Goal: Find specific page/section: Find specific page/section

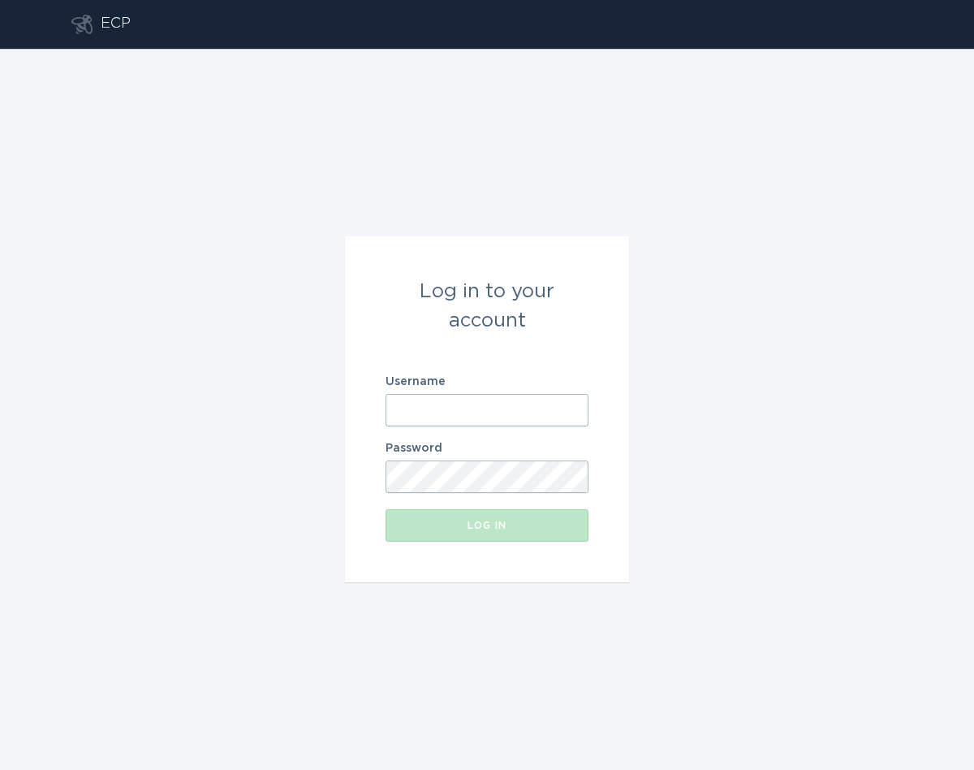
click at [479, 407] on input "Username" at bounding box center [487, 410] width 203 height 32
click at [465, 401] on input "[EMAIL_ADDRESS][DOMAIN_NAME]" at bounding box center [487, 410] width 203 height 32
paste input "4"
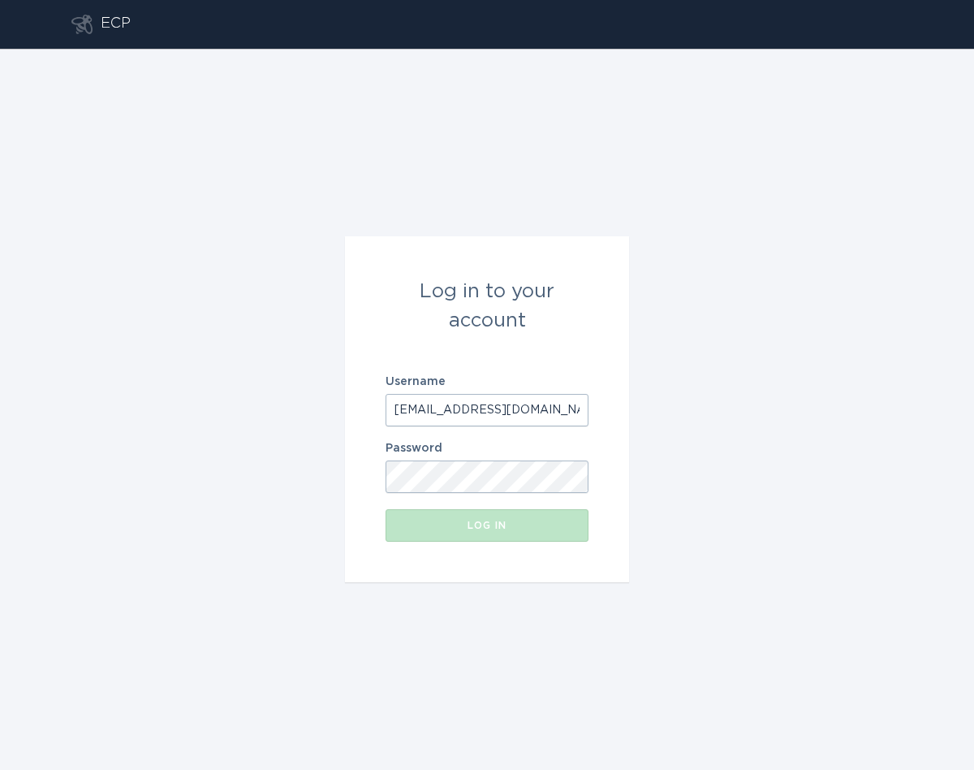
scroll to position [0, 19]
type input "[EMAIL_ADDRESS][DOMAIN_NAME]"
click at [463, 539] on button "Log in" at bounding box center [487, 525] width 203 height 32
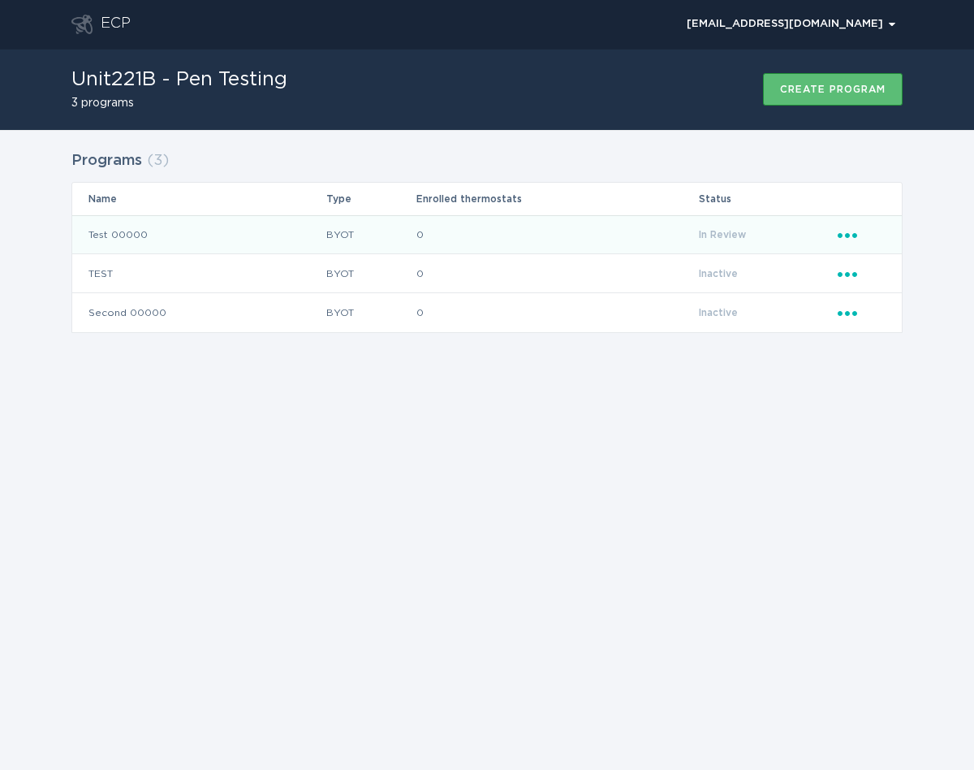
click at [156, 237] on td "Test 00000" at bounding box center [198, 234] width 253 height 39
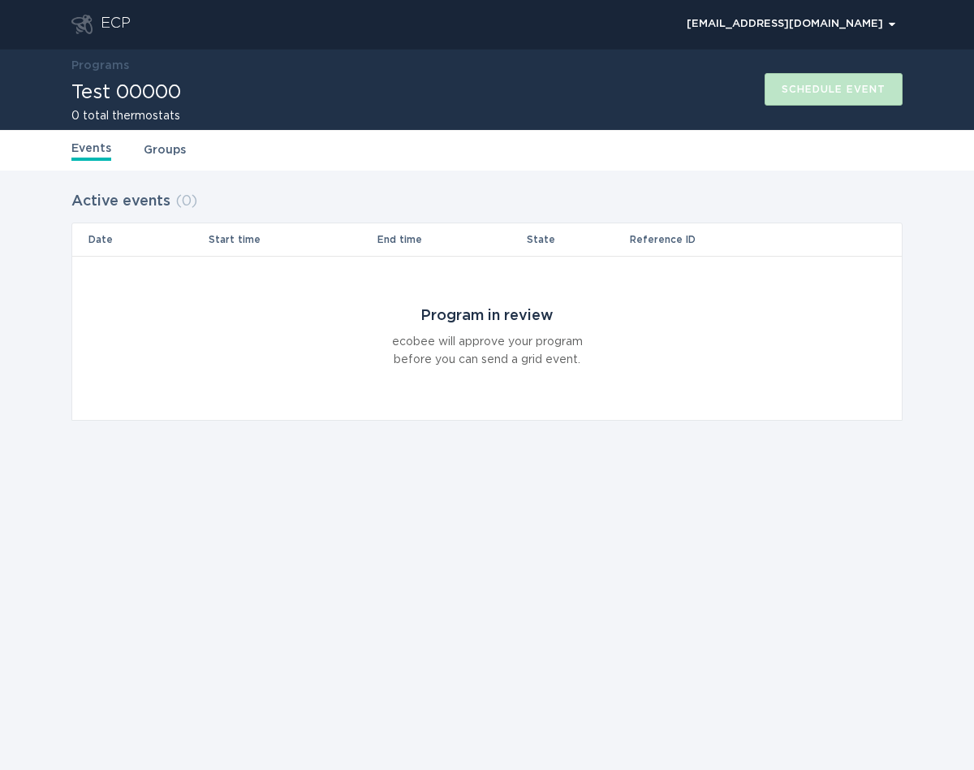
click at [168, 165] on div "Events Groups" at bounding box center [486, 150] width 831 height 41
click at [168, 155] on link "Groups" at bounding box center [165, 150] width 42 height 18
